Goal: Information Seeking & Learning: Learn about a topic

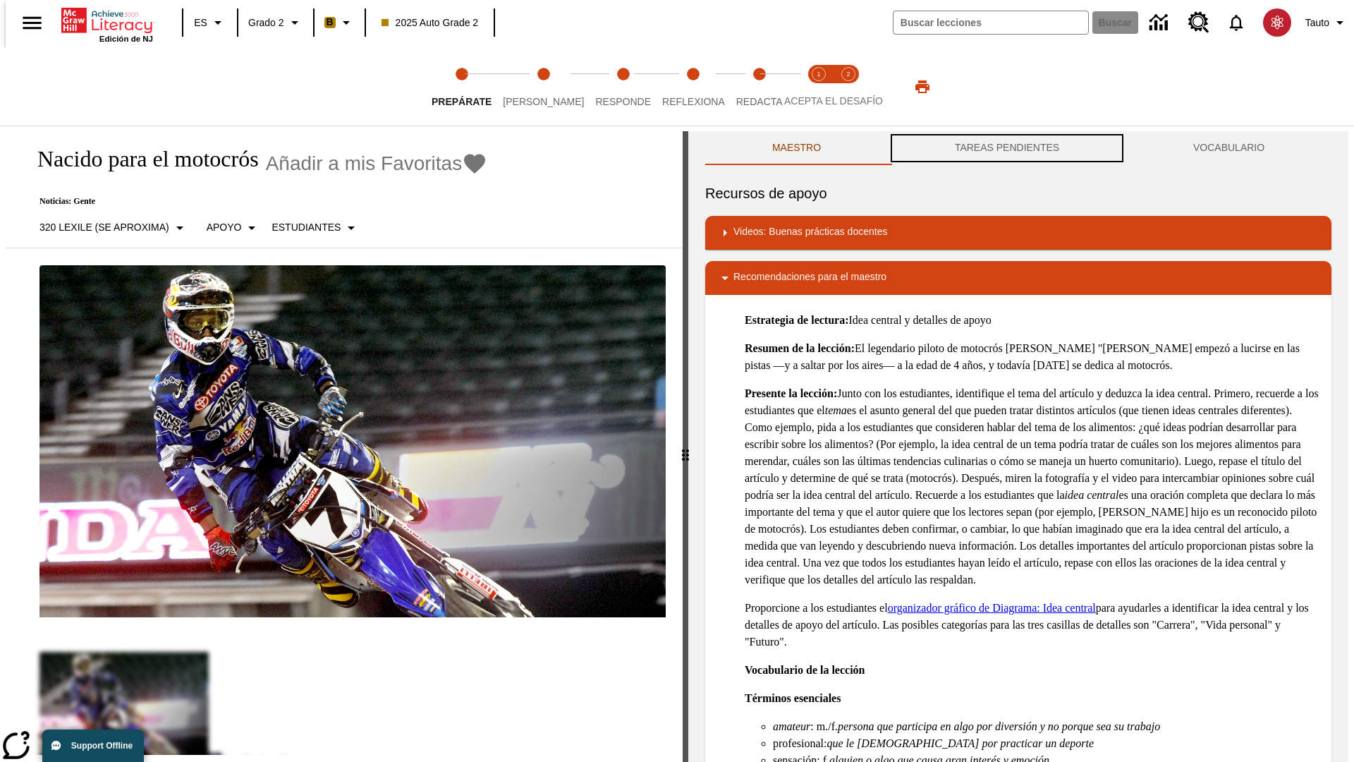
click at [1007, 148] on button "TAREAS PENDIENTES" at bounding box center [1007, 148] width 238 height 34
